Goal: Task Accomplishment & Management: Use online tool/utility

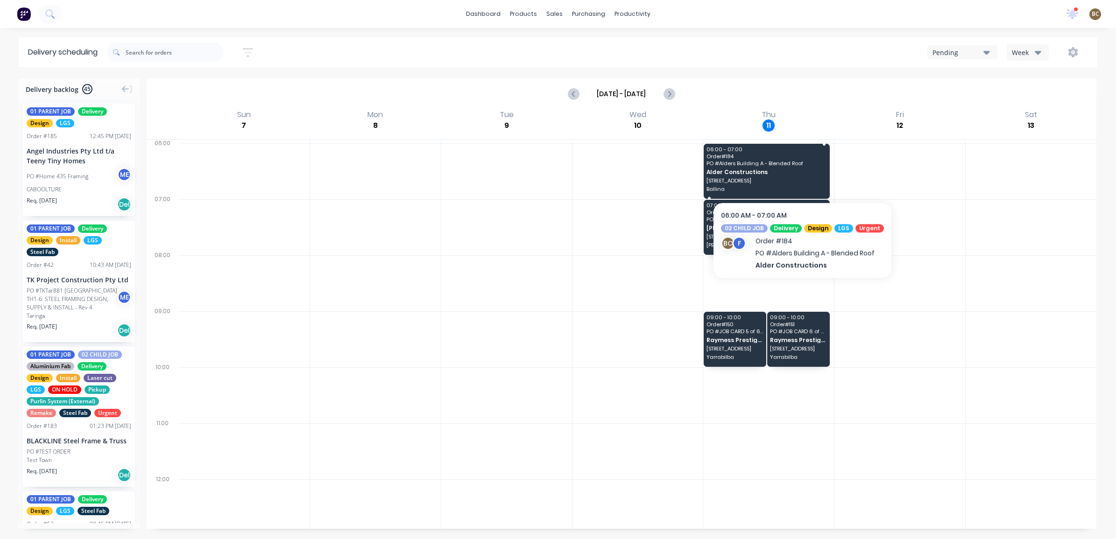
click at [799, 173] on span "Alder Constructions" at bounding box center [767, 172] width 120 height 6
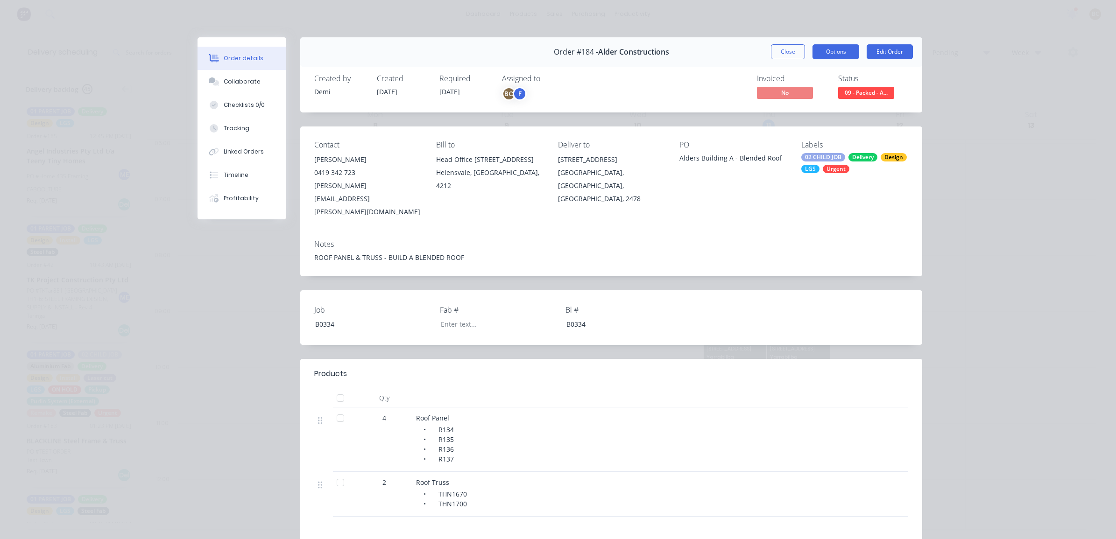
click at [834, 51] on button "Options" at bounding box center [836, 51] width 47 height 15
click at [800, 116] on div "Delivery Docket" at bounding box center [810, 113] width 81 height 14
click at [793, 129] on div "Custom" at bounding box center [810, 132] width 81 height 14
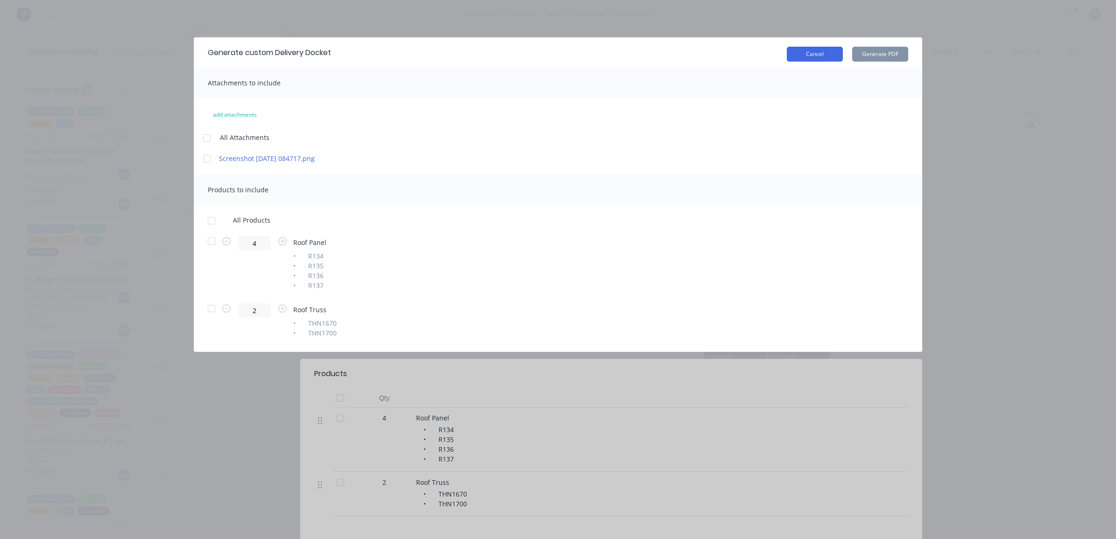
click at [800, 58] on button "Cancel" at bounding box center [815, 54] width 56 height 15
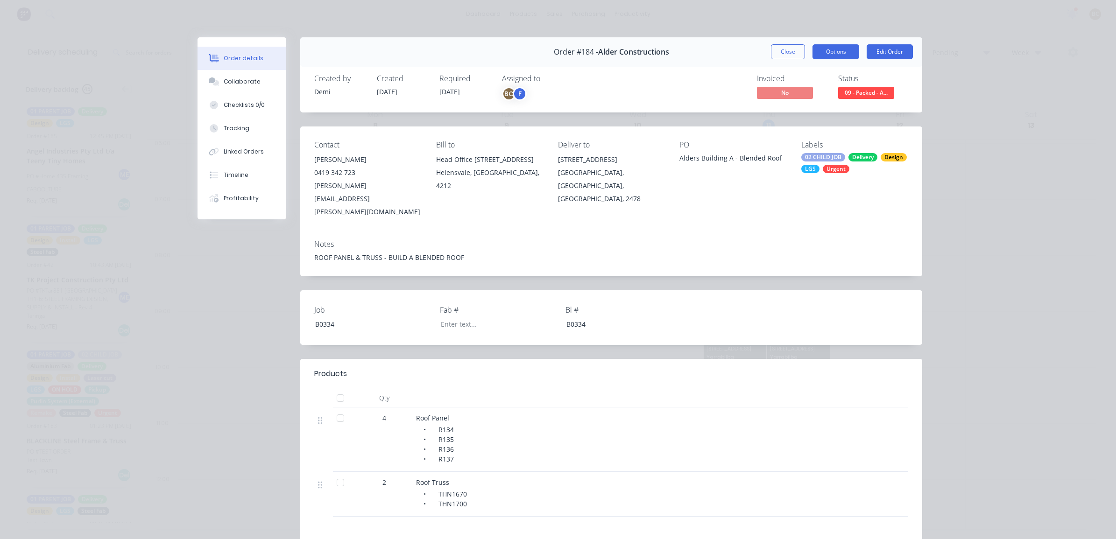
click at [820, 54] on button "Options" at bounding box center [836, 51] width 47 height 15
click at [797, 109] on div "Delivery Docket" at bounding box center [810, 113] width 81 height 14
click at [797, 110] on div "Standard" at bounding box center [810, 113] width 81 height 14
click at [237, 388] on div "Order #184 - Alder Constructions Close Options DELIVERY DOCKET Back Standard Cu…" at bounding box center [560, 360] width 725 height 646
click at [335, 409] on div at bounding box center [340, 418] width 19 height 19
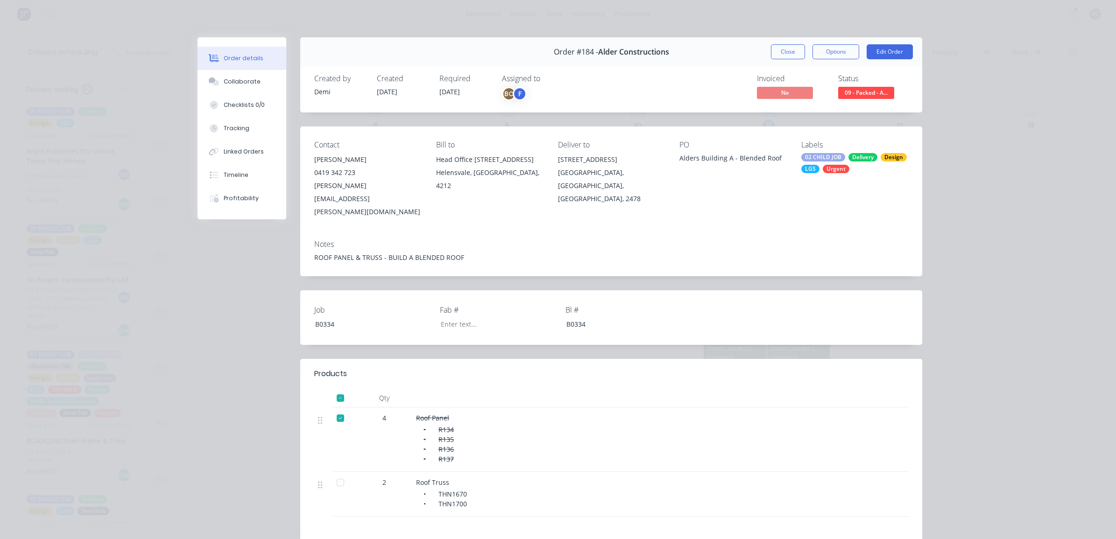
click at [333, 474] on div at bounding box center [340, 483] width 19 height 19
click at [208, 381] on div "Order #184 - Alder Constructions Close Options Edit Order Created by [PERSON_NA…" at bounding box center [560, 360] width 725 height 646
